Goal: Browse casually

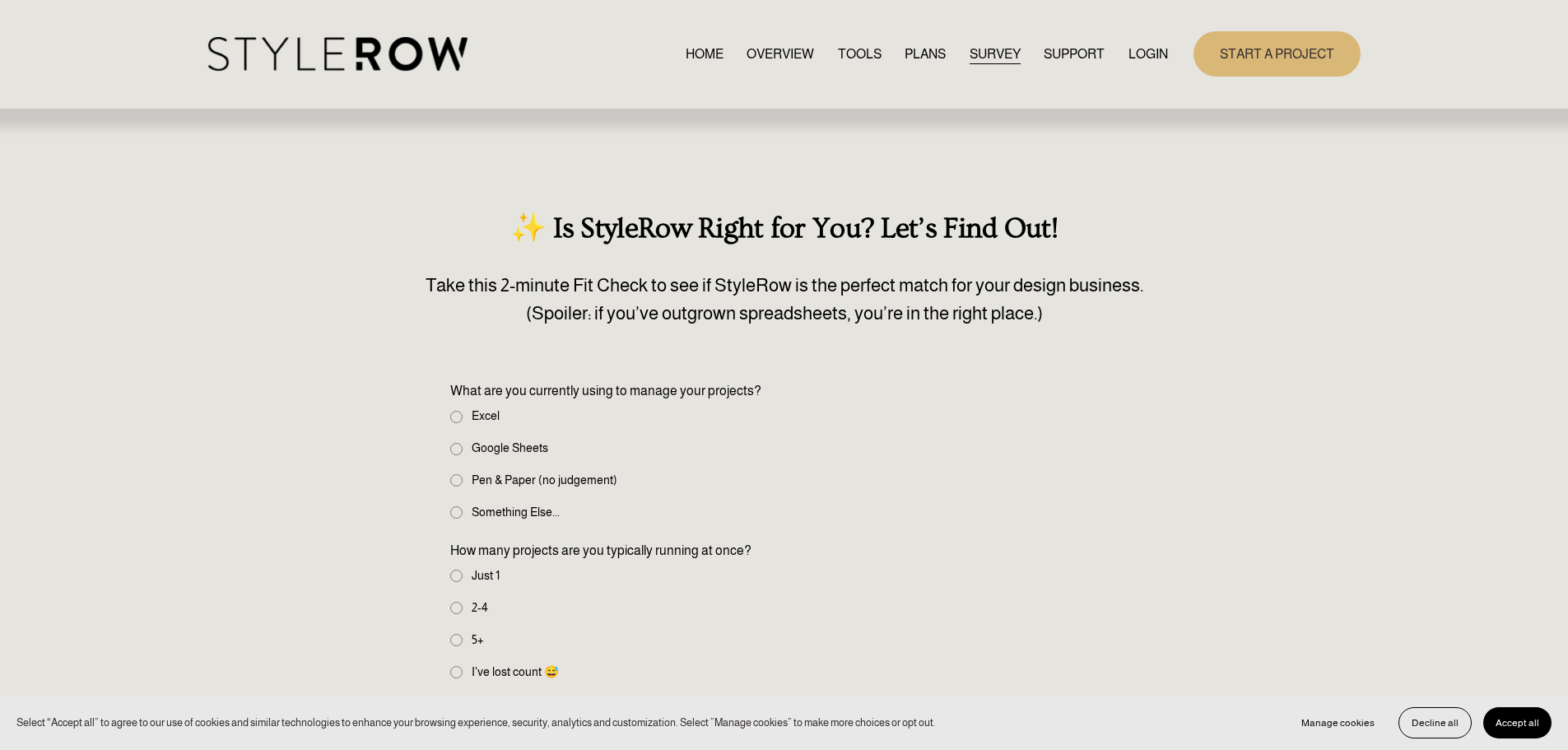
click at [0, 0] on span "FEATURED STYLEBOARD" at bounding box center [0, 0] width 0 height 0
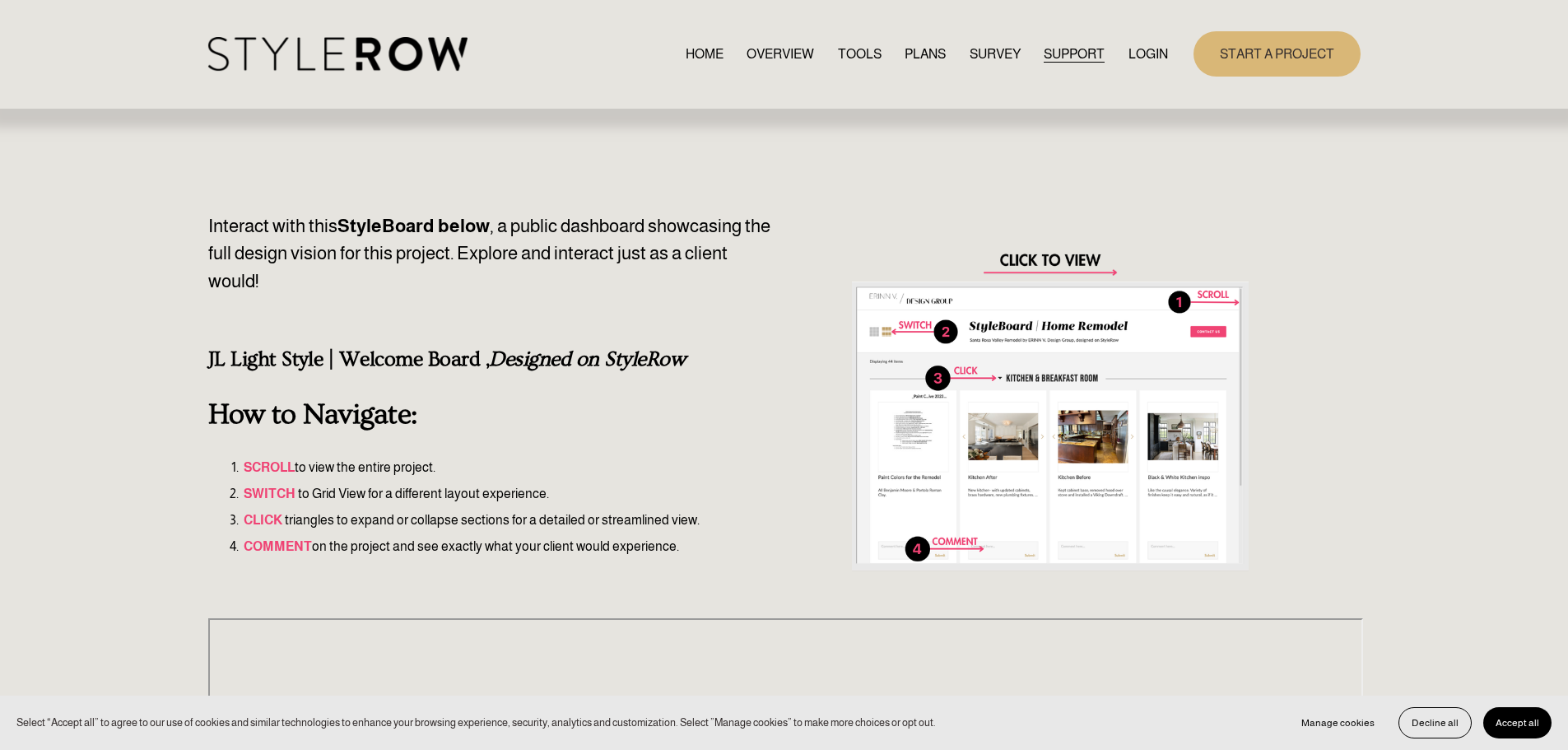
click at [1056, 261] on div at bounding box center [1050, 410] width 397 height 397
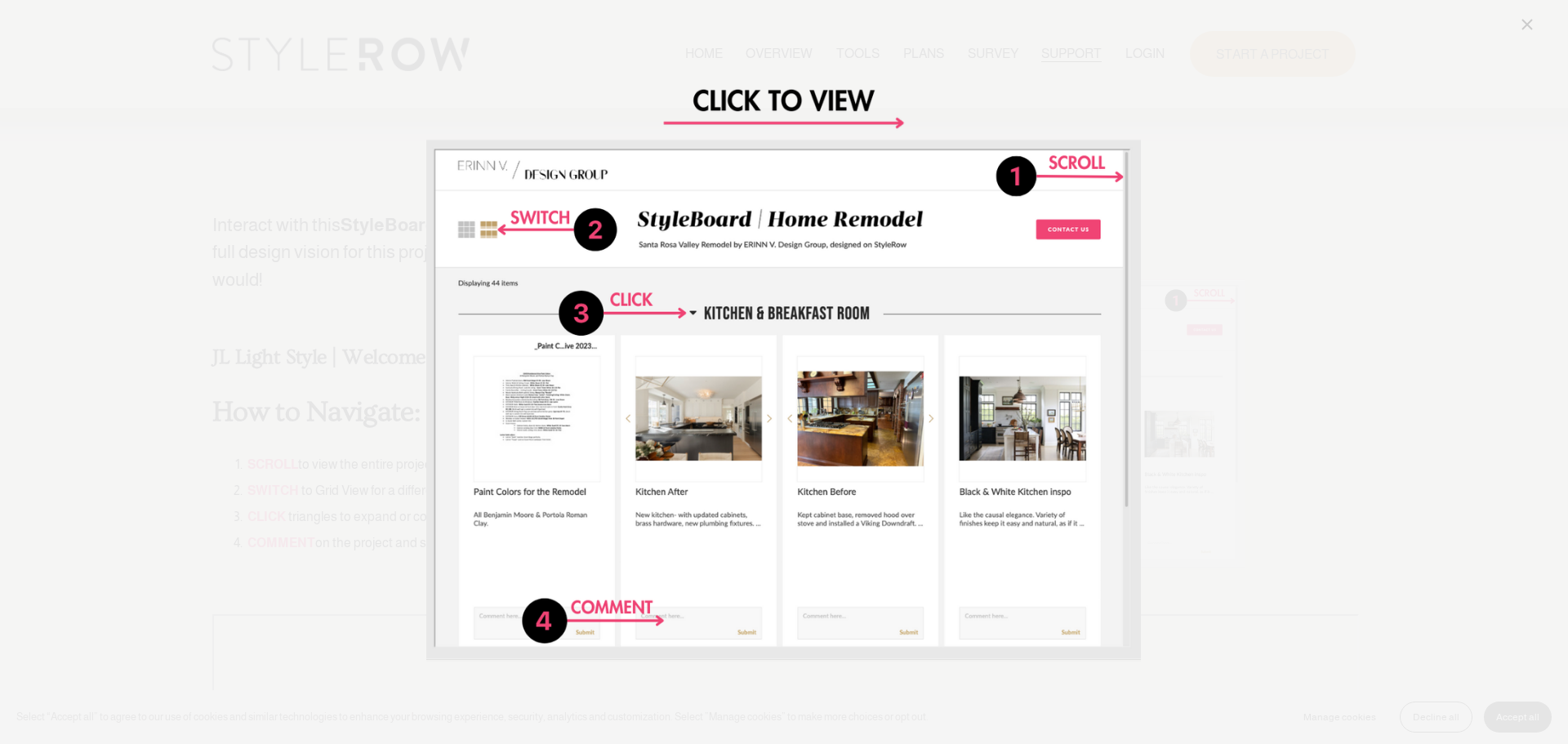
click at [1252, 348] on div "Image" at bounding box center [784, 372] width 1506 height 714
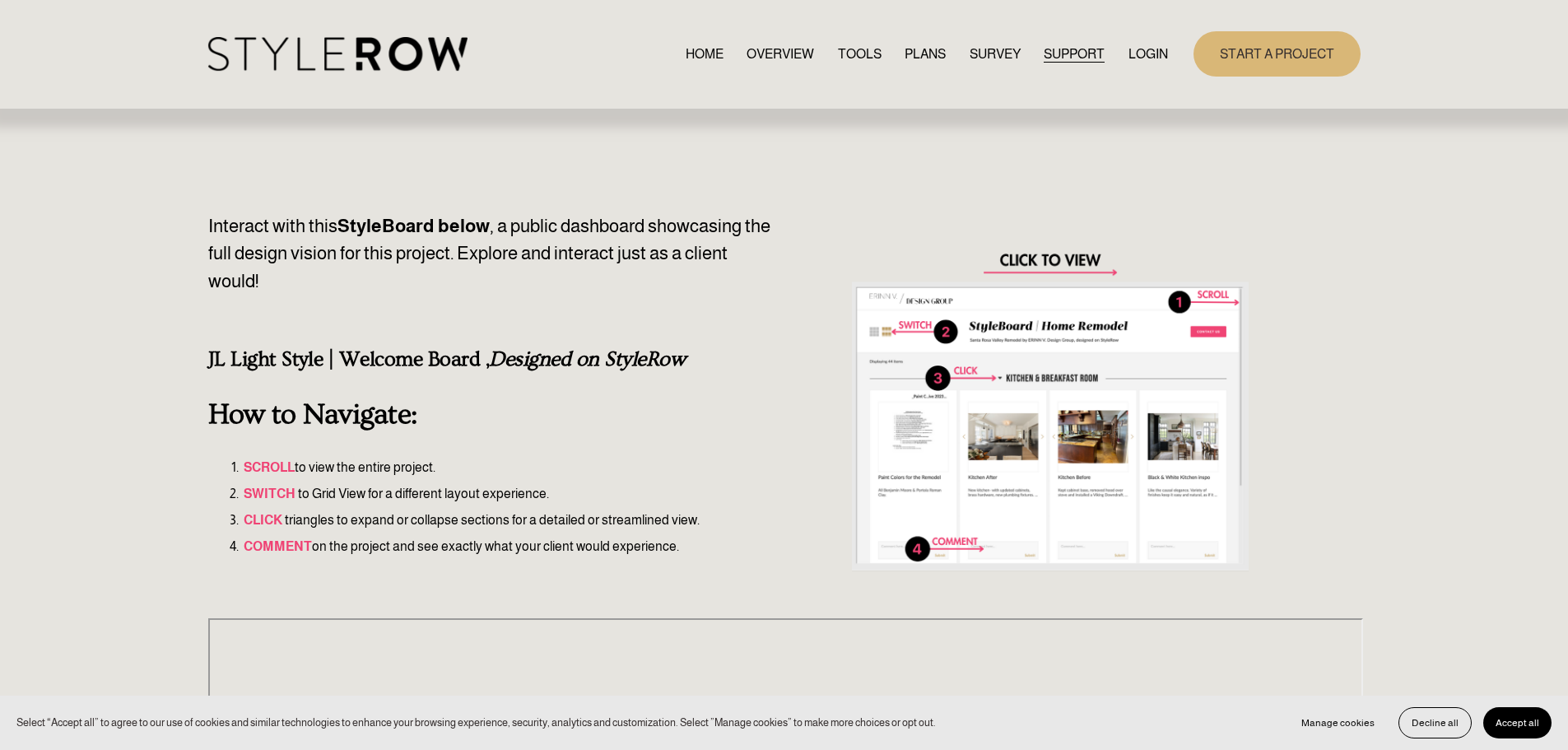
click at [764, 55] on link "OVERVIEW" at bounding box center [780, 54] width 67 height 22
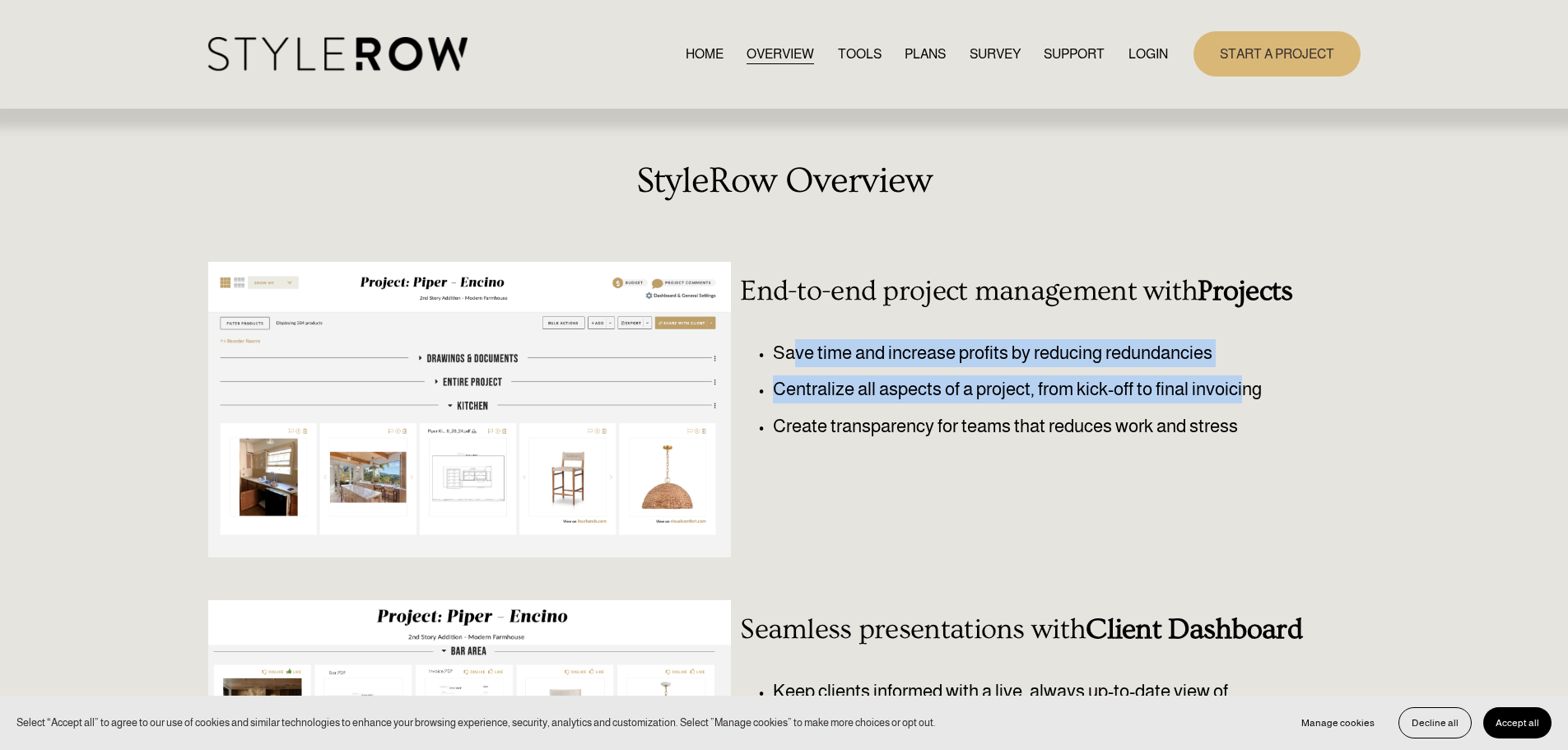
drag, startPoint x: 798, startPoint y: 362, endPoint x: 1247, endPoint y: 391, distance: 449.9
click at [1247, 391] on ul "Save time and increase profits by reducing redundancies Centralize all aspects …" at bounding box center [1025, 389] width 571 height 102
click at [1247, 391] on p "Centralize all aspects of a project, from kick-off to final invoicing" at bounding box center [1042, 388] width 539 height 28
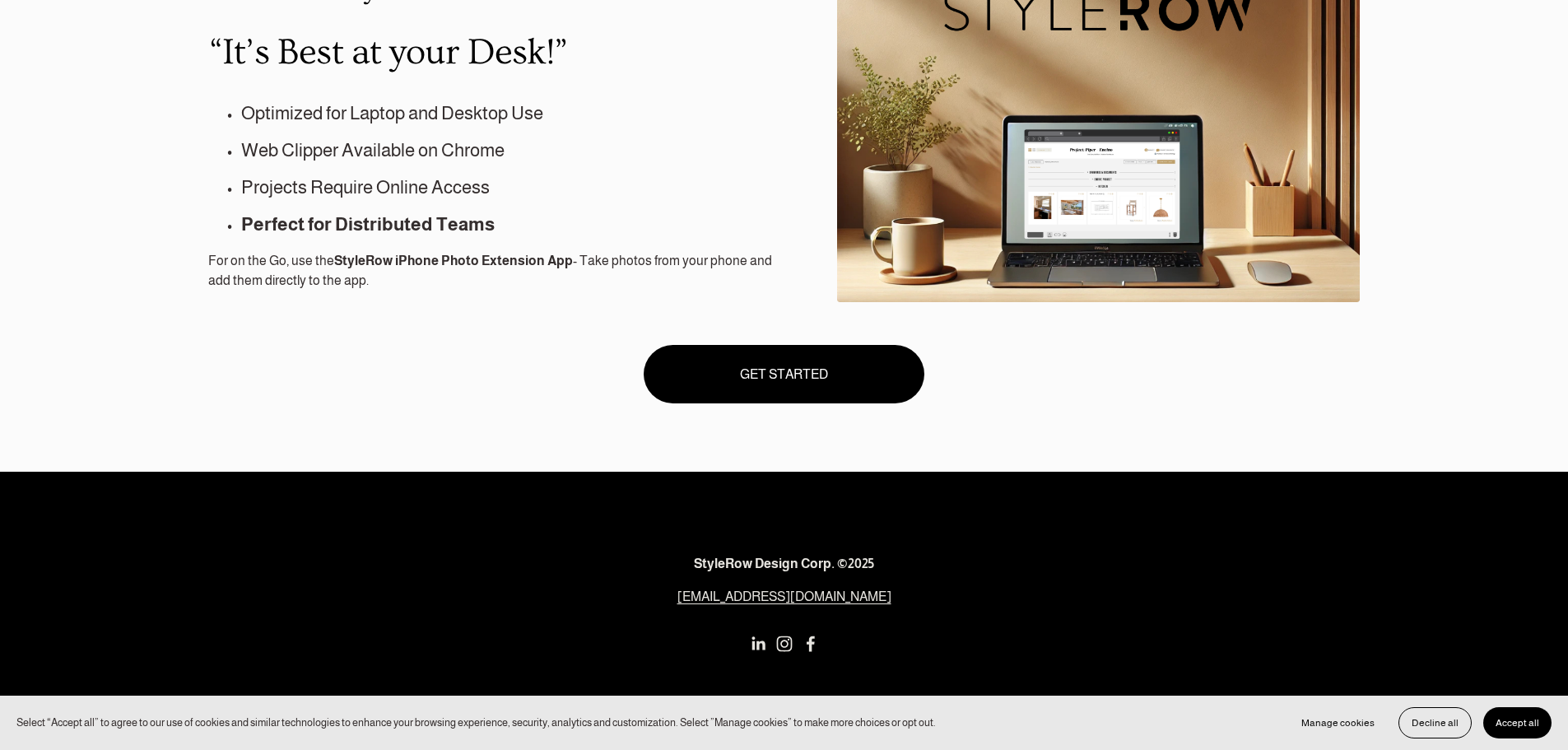
scroll to position [1497, 0]
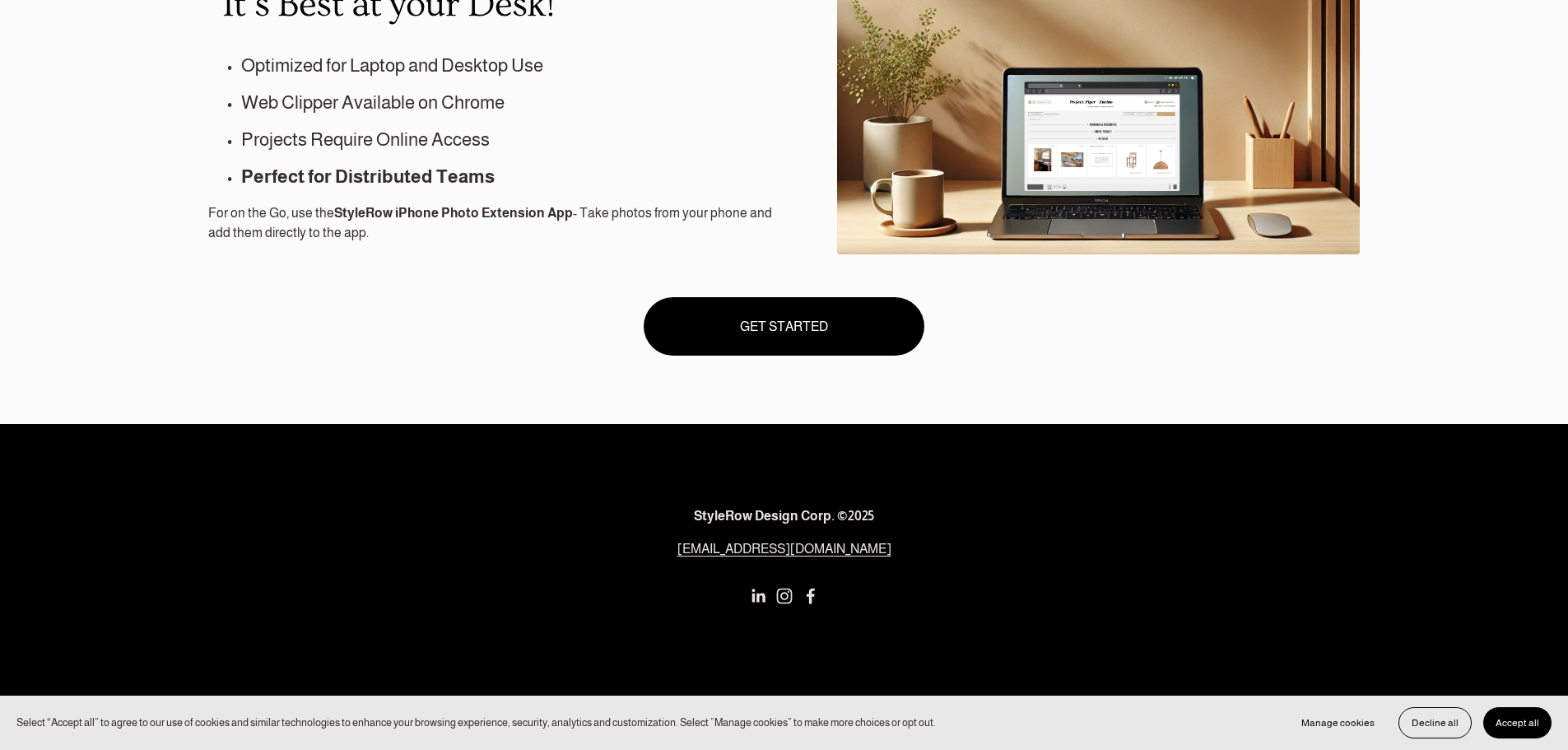
click at [788, 599] on use "Instagram" at bounding box center [784, 596] width 33 height 33
click at [782, 591] on use "Instagram" at bounding box center [784, 596] width 33 height 33
